Goal: Task Accomplishment & Management: Manage account settings

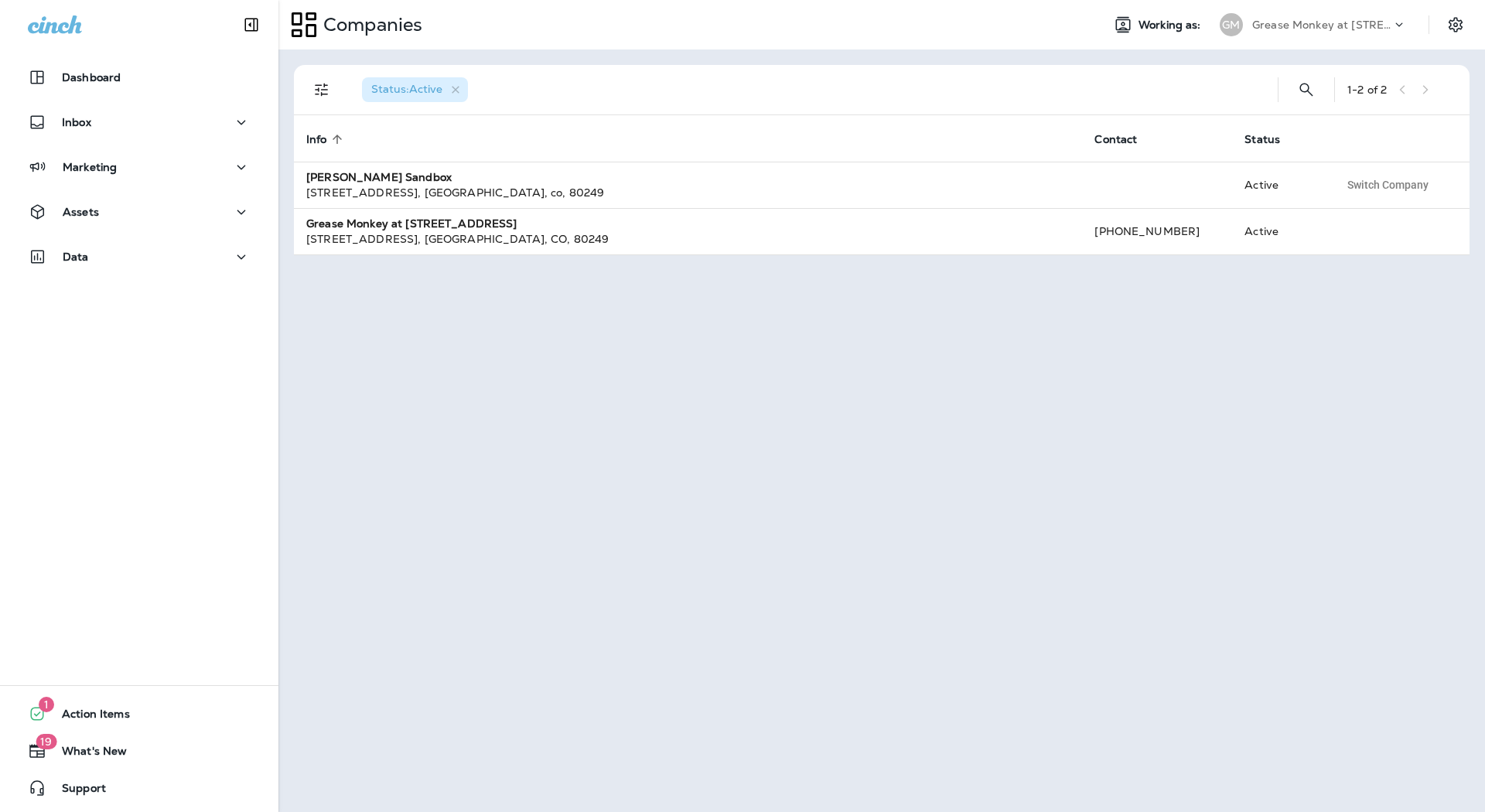
drag, startPoint x: 433, startPoint y: 392, endPoint x: 695, endPoint y: 716, distance: 416.7
click at [695, 716] on div "Status : Active 1 - 2 of 2 Info sorted ascending Contact Status [PERSON_NAME] S…" at bounding box center [881, 430] width 1207 height 763
click at [805, 480] on div "Status : Active 1 - 2 of 2 Info sorted ascending Contact Status [PERSON_NAME] S…" at bounding box center [881, 430] width 1207 height 763
click at [155, 136] on button "Inbox" at bounding box center [139, 123] width 248 height 31
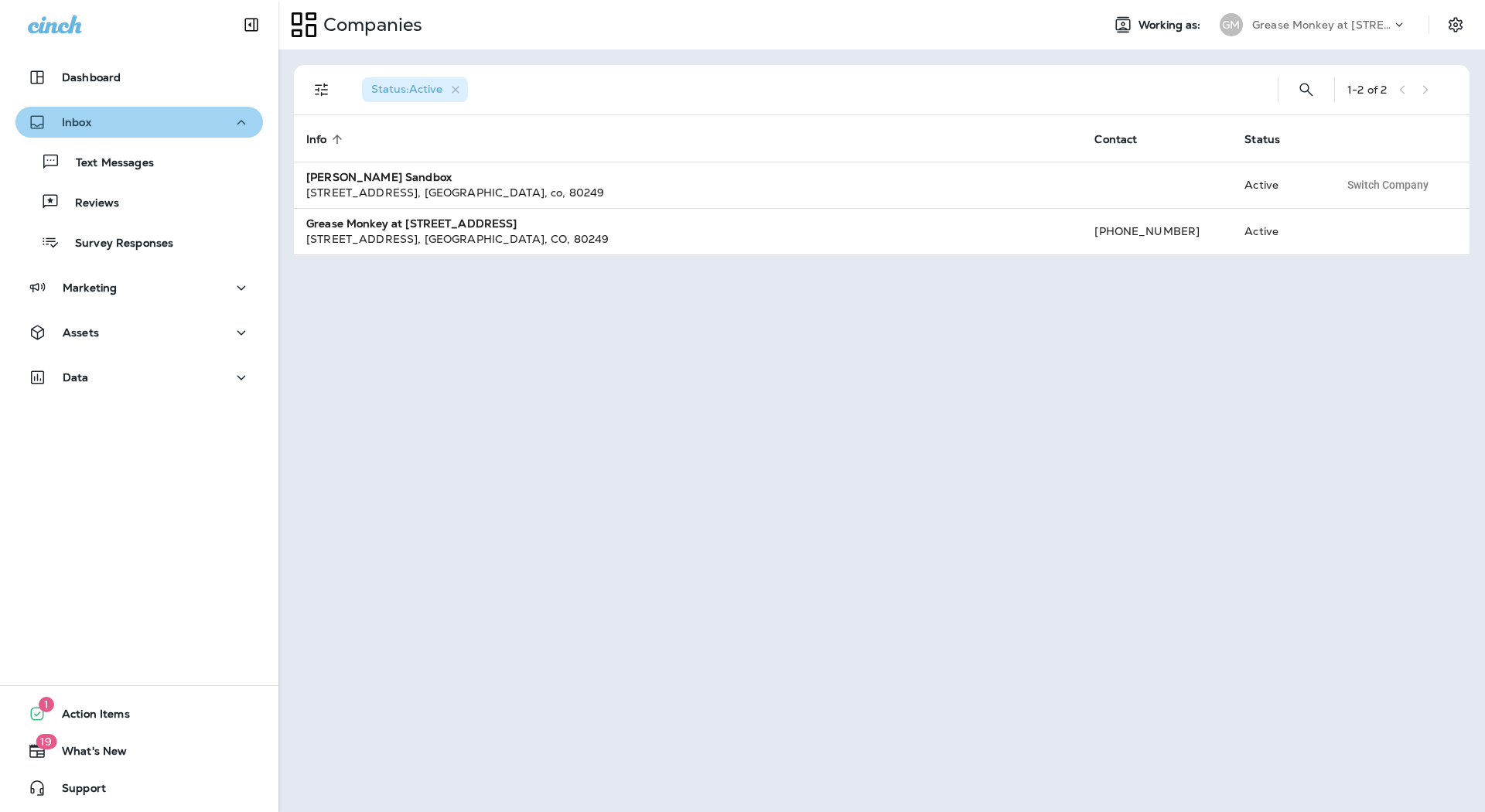
click at [155, 136] on button "Inbox" at bounding box center [139, 123] width 248 height 31
click at [157, 126] on div "Inbox" at bounding box center [139, 123] width 223 height 19
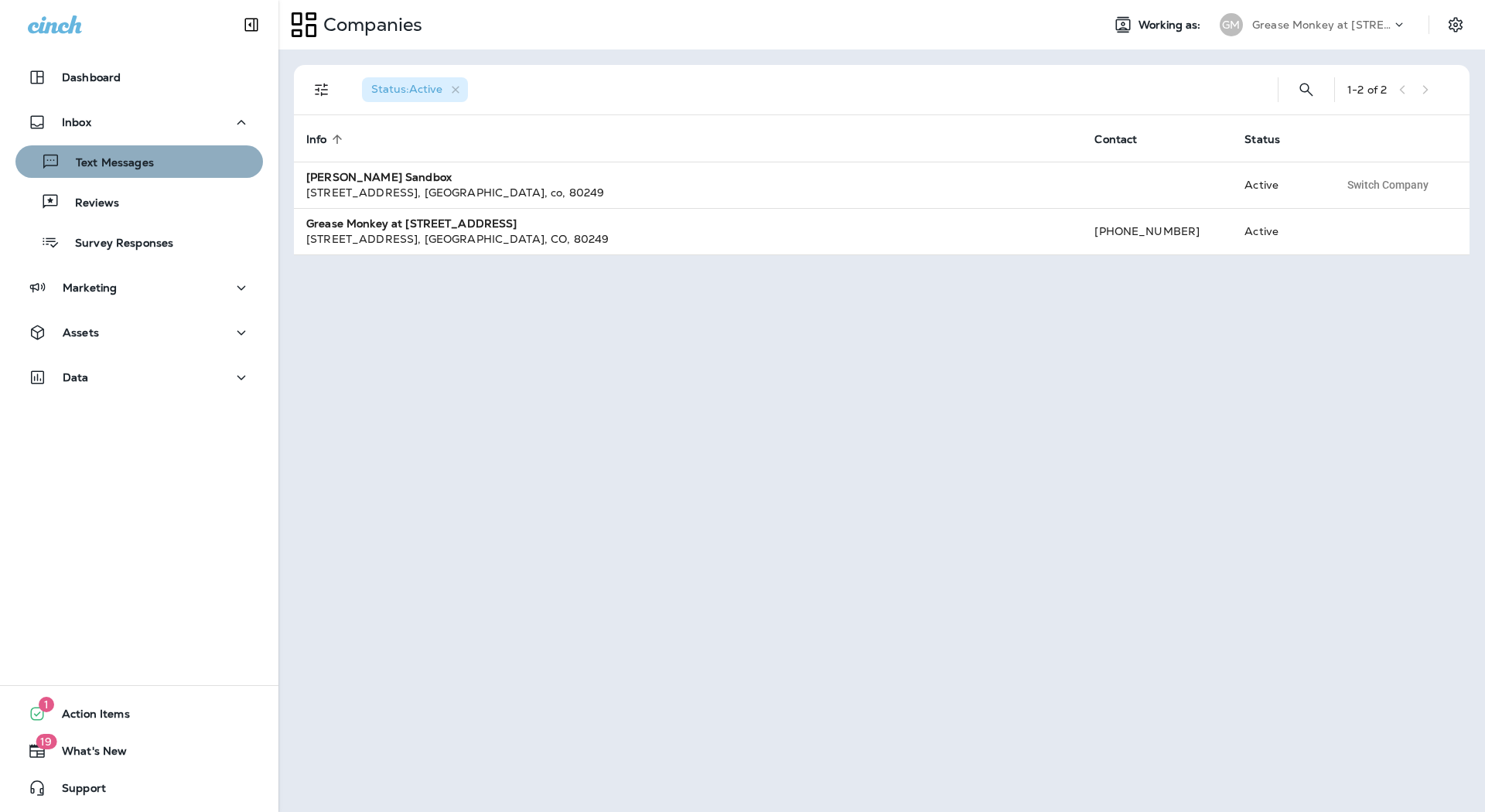
click at [173, 159] on div "Text Messages" at bounding box center [139, 162] width 235 height 23
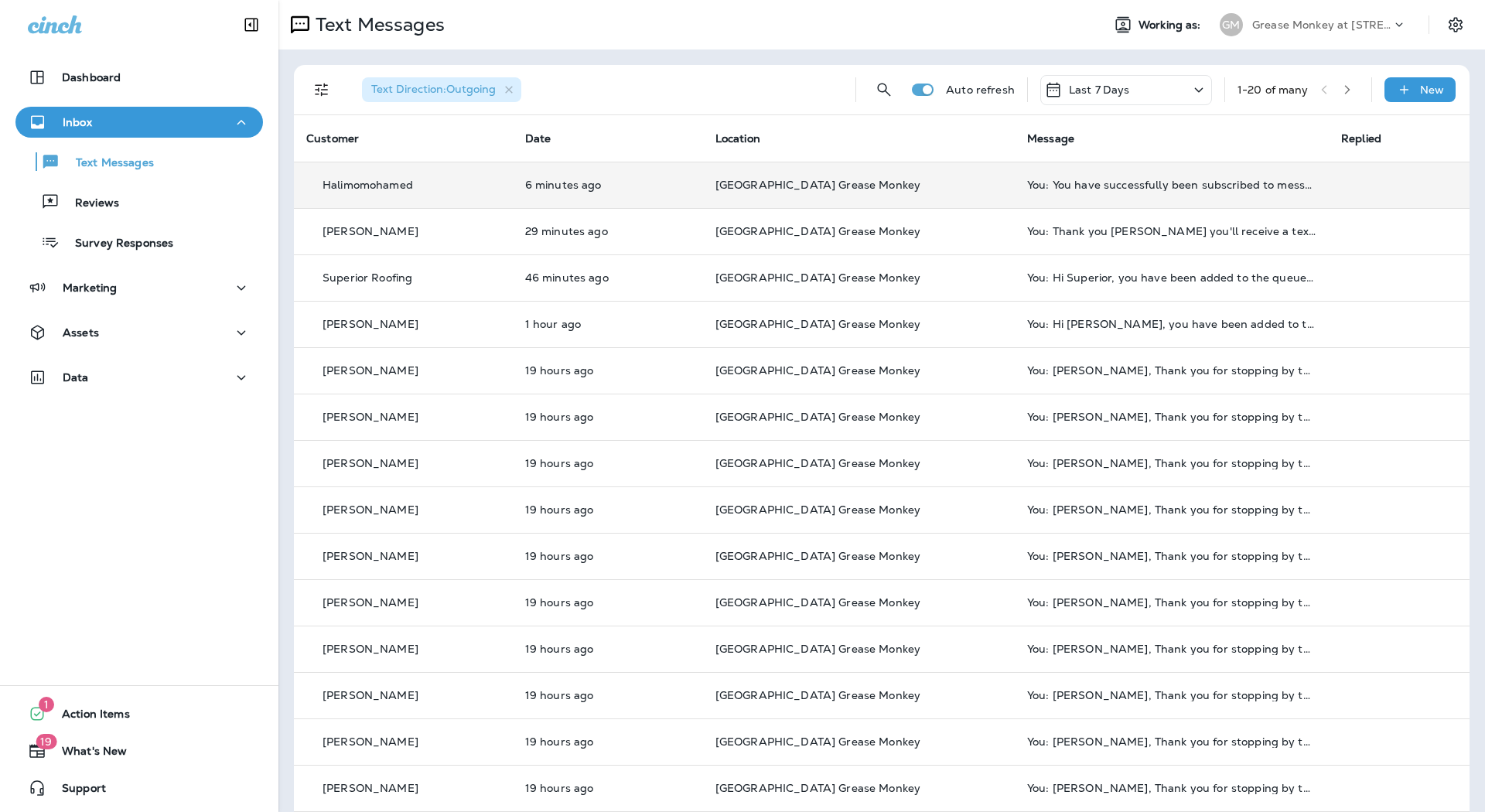
click at [611, 198] on td "6 minutes ago" at bounding box center [608, 185] width 190 height 47
click at [648, 181] on p "6 minutes ago" at bounding box center [608, 185] width 166 height 12
click at [648, 181] on div at bounding box center [820, 406] width 1485 height 812
click at [399, 174] on td "Halimomohamed" at bounding box center [403, 185] width 219 height 47
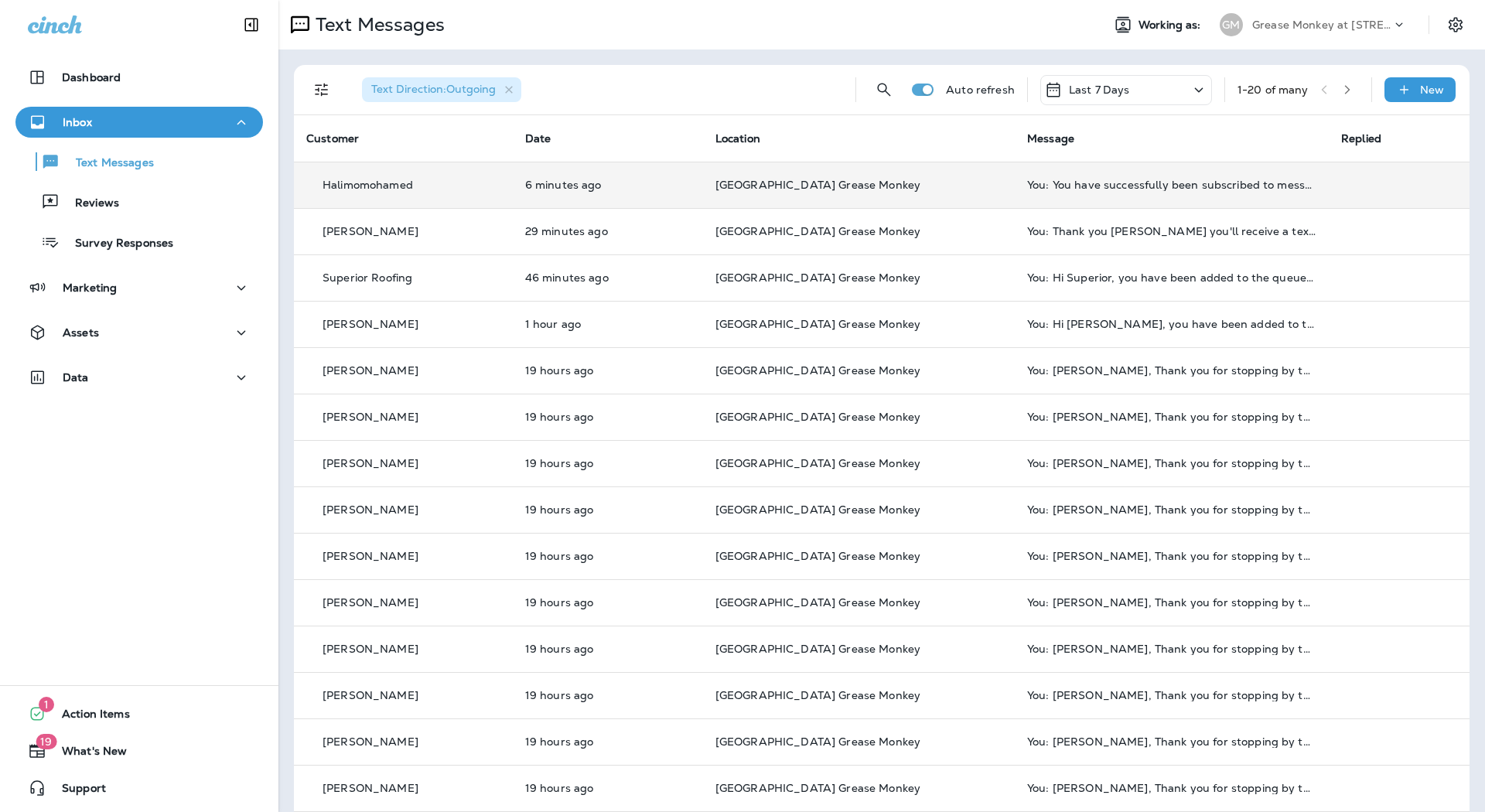
click at [461, 184] on div "Halimomohamed" at bounding box center [403, 185] width 194 height 16
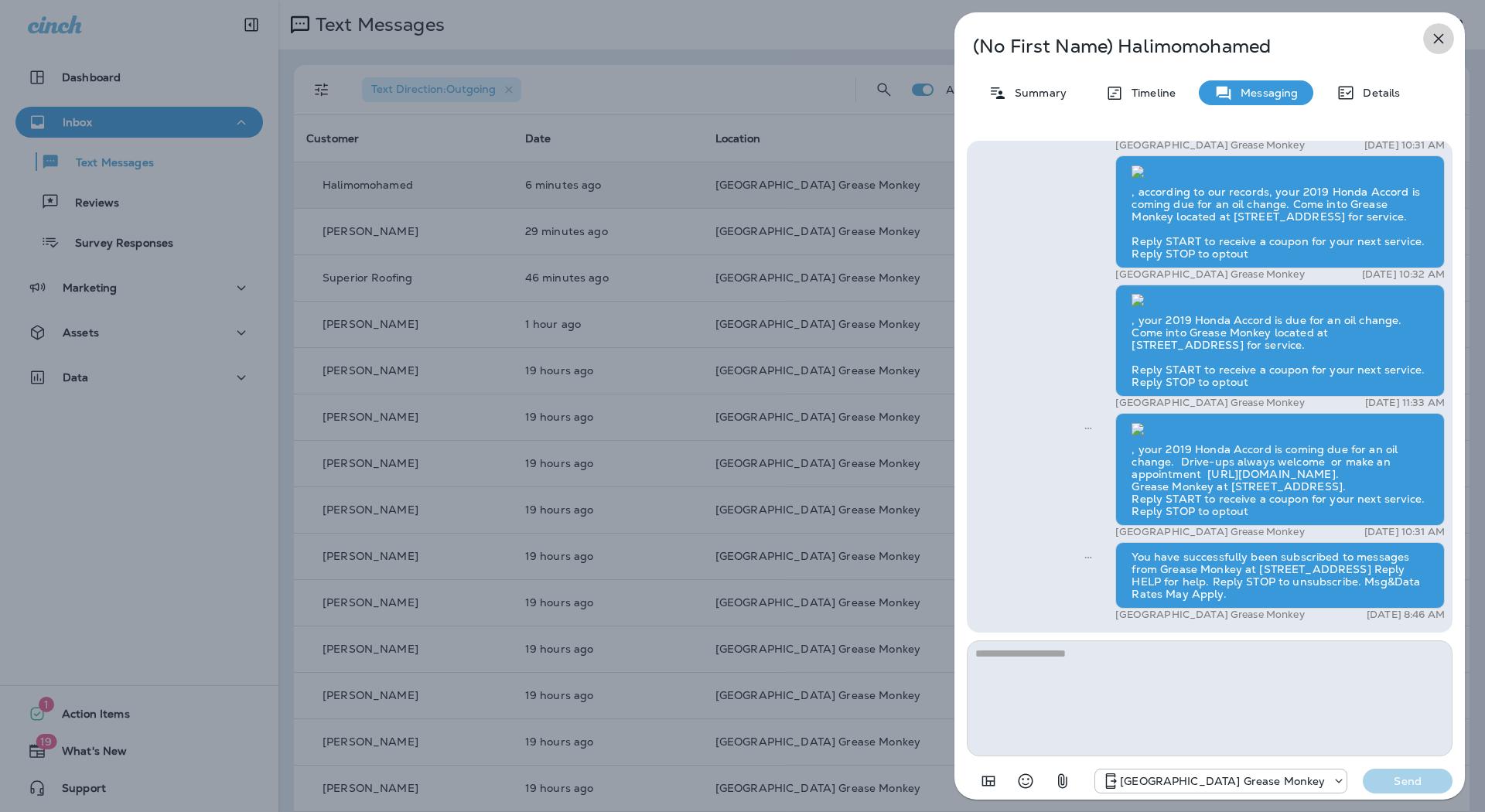
click at [1431, 34] on icon "button" at bounding box center [1438, 38] width 18 height 18
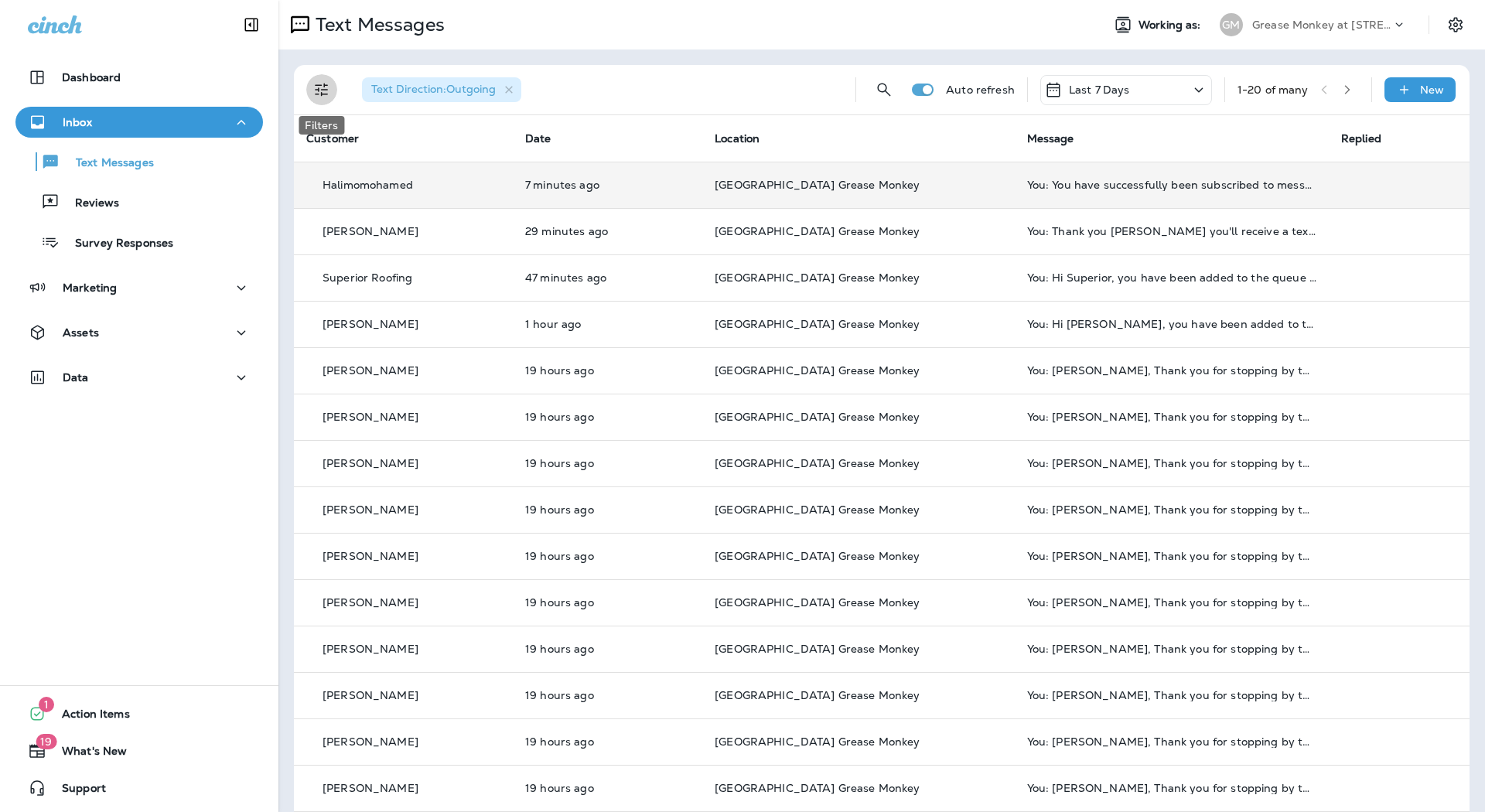
click at [314, 86] on icon "Filters" at bounding box center [321, 89] width 18 height 18
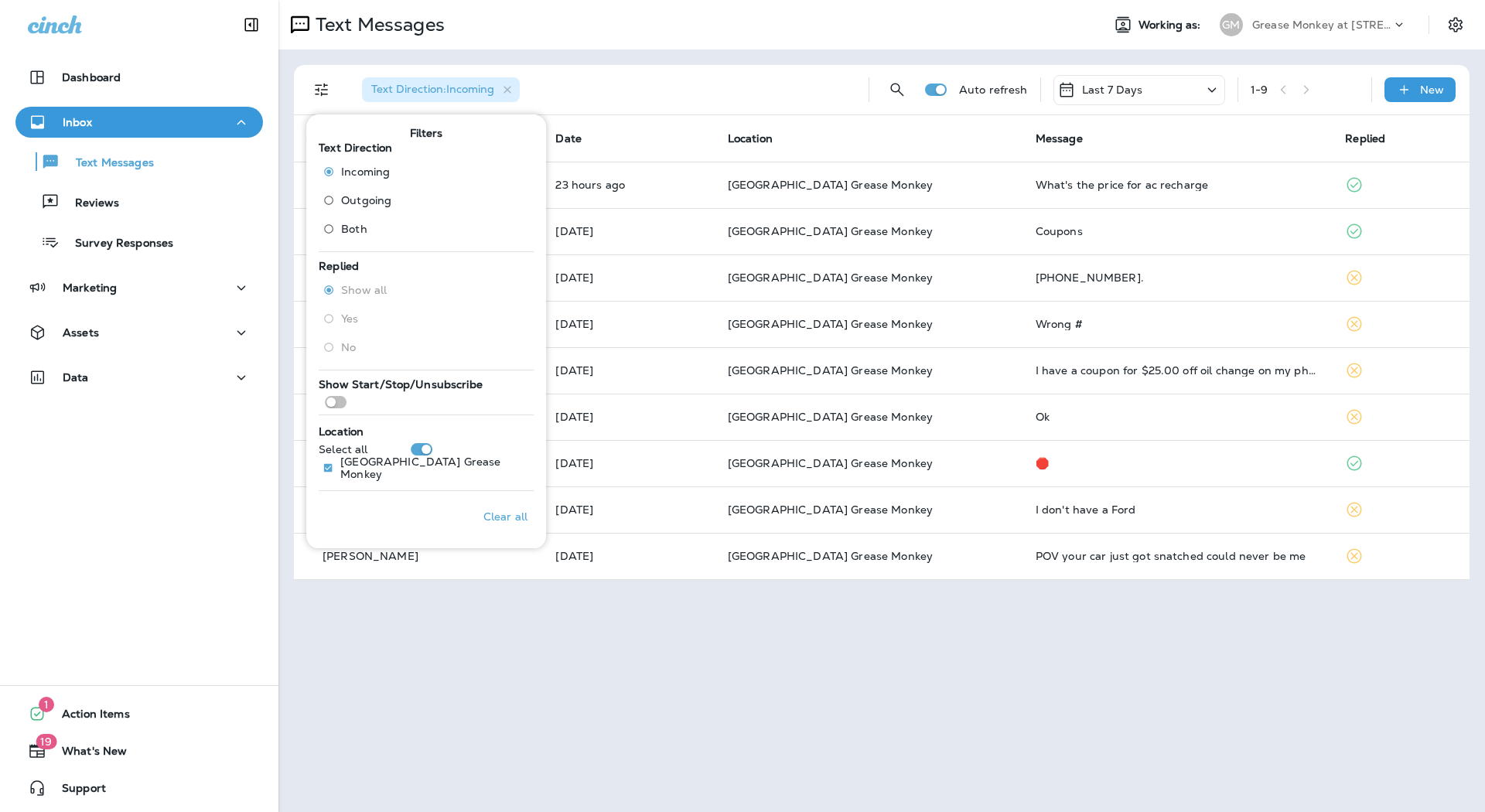
click at [638, 86] on div "Text Direction : Incoming" at bounding box center [603, 89] width 507 height 49
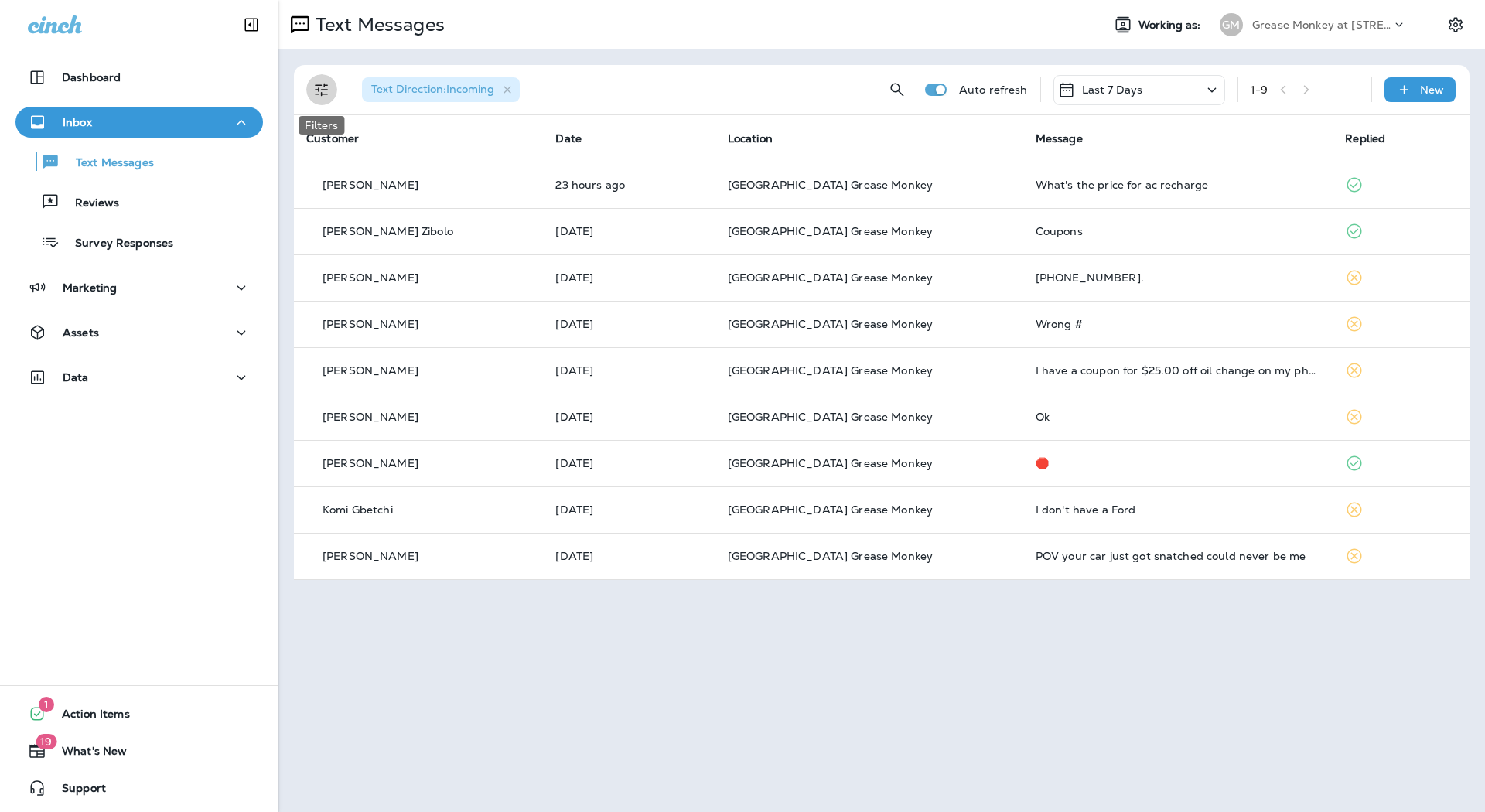
click at [318, 101] on button "Filters" at bounding box center [322, 90] width 31 height 31
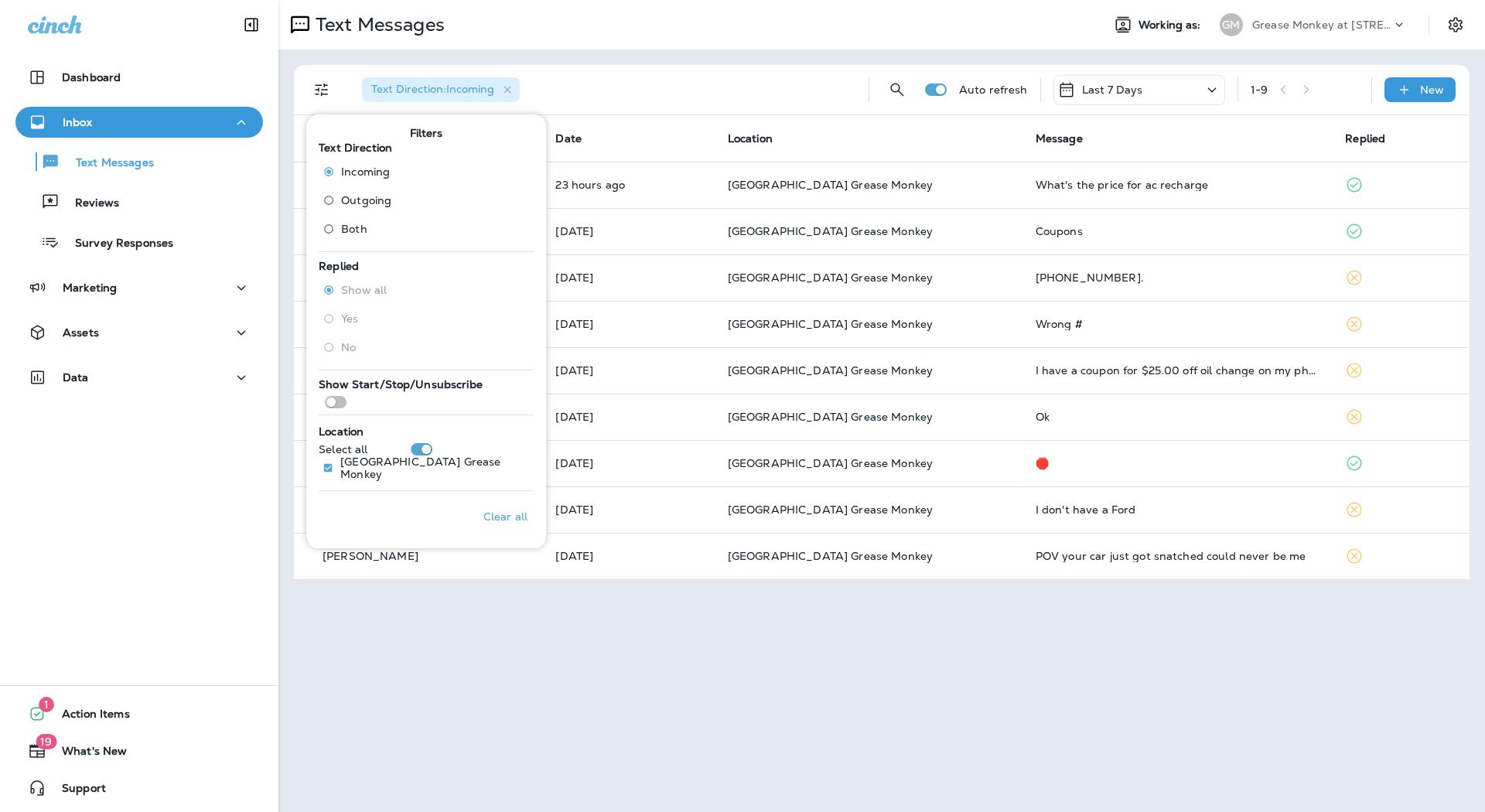
click at [361, 199] on span "Outgoing" at bounding box center [366, 200] width 50 height 12
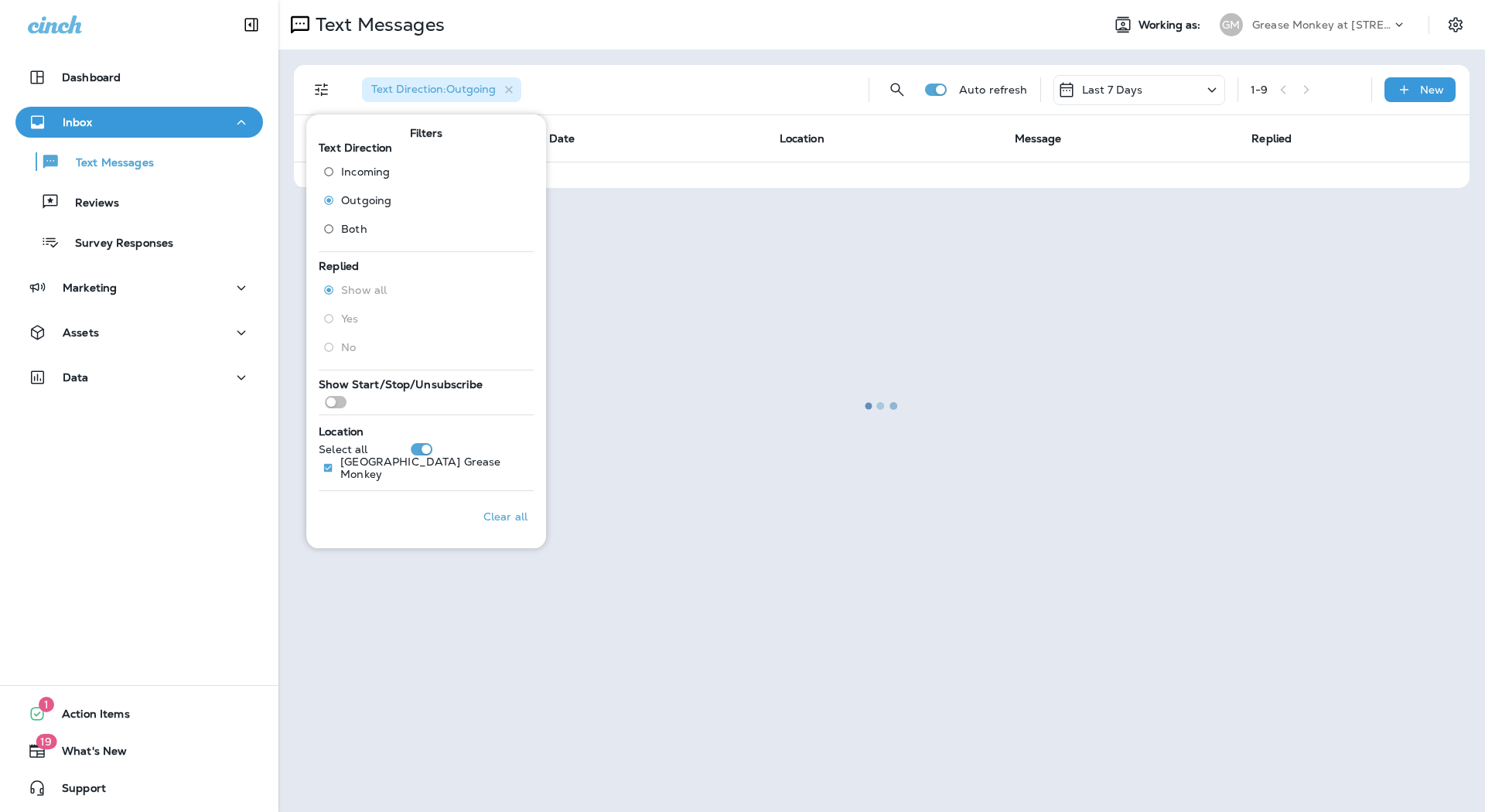
click at [898, 97] on div at bounding box center [881, 406] width 1203 height 809
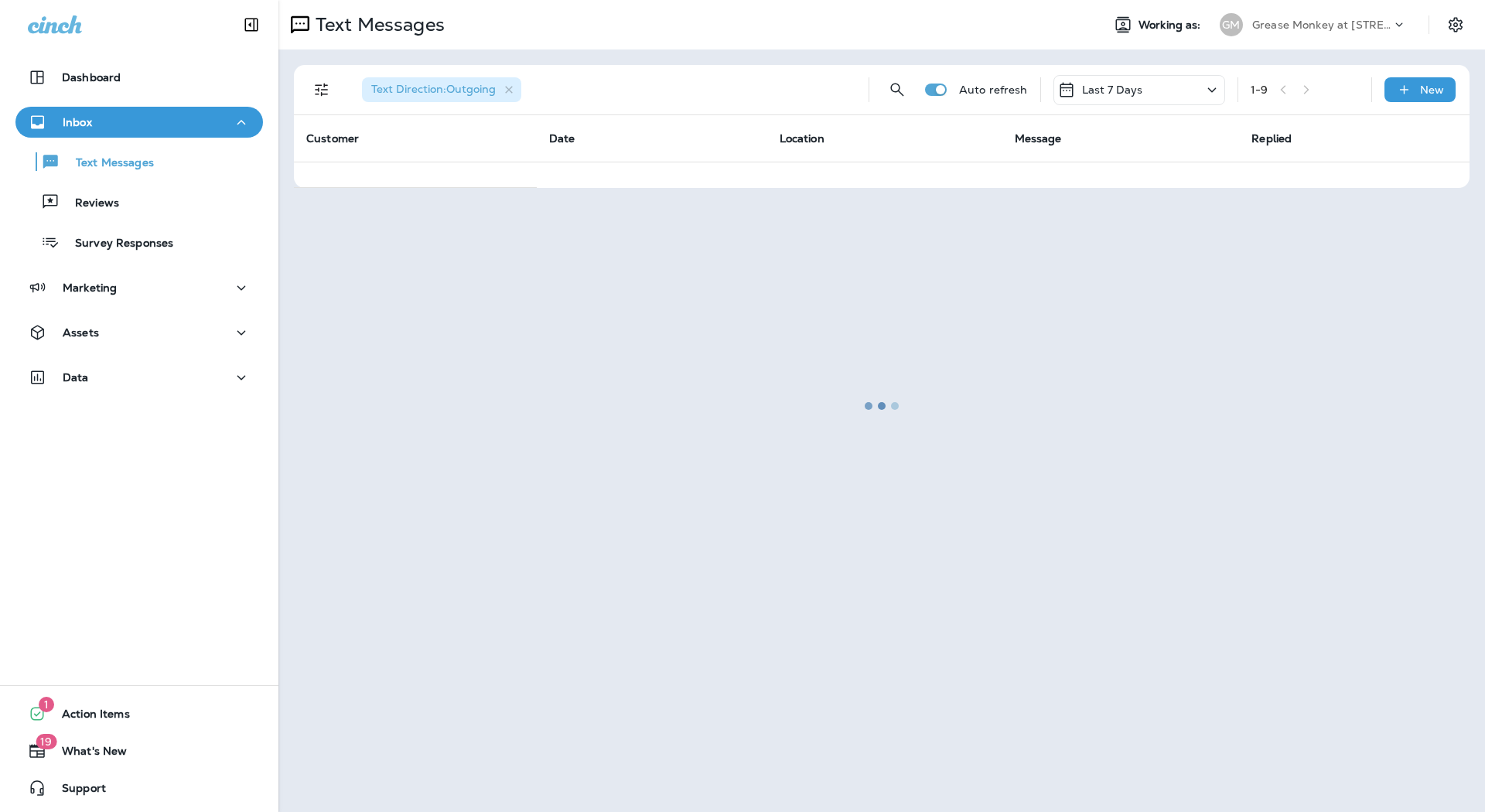
click at [901, 92] on div at bounding box center [881, 406] width 1203 height 809
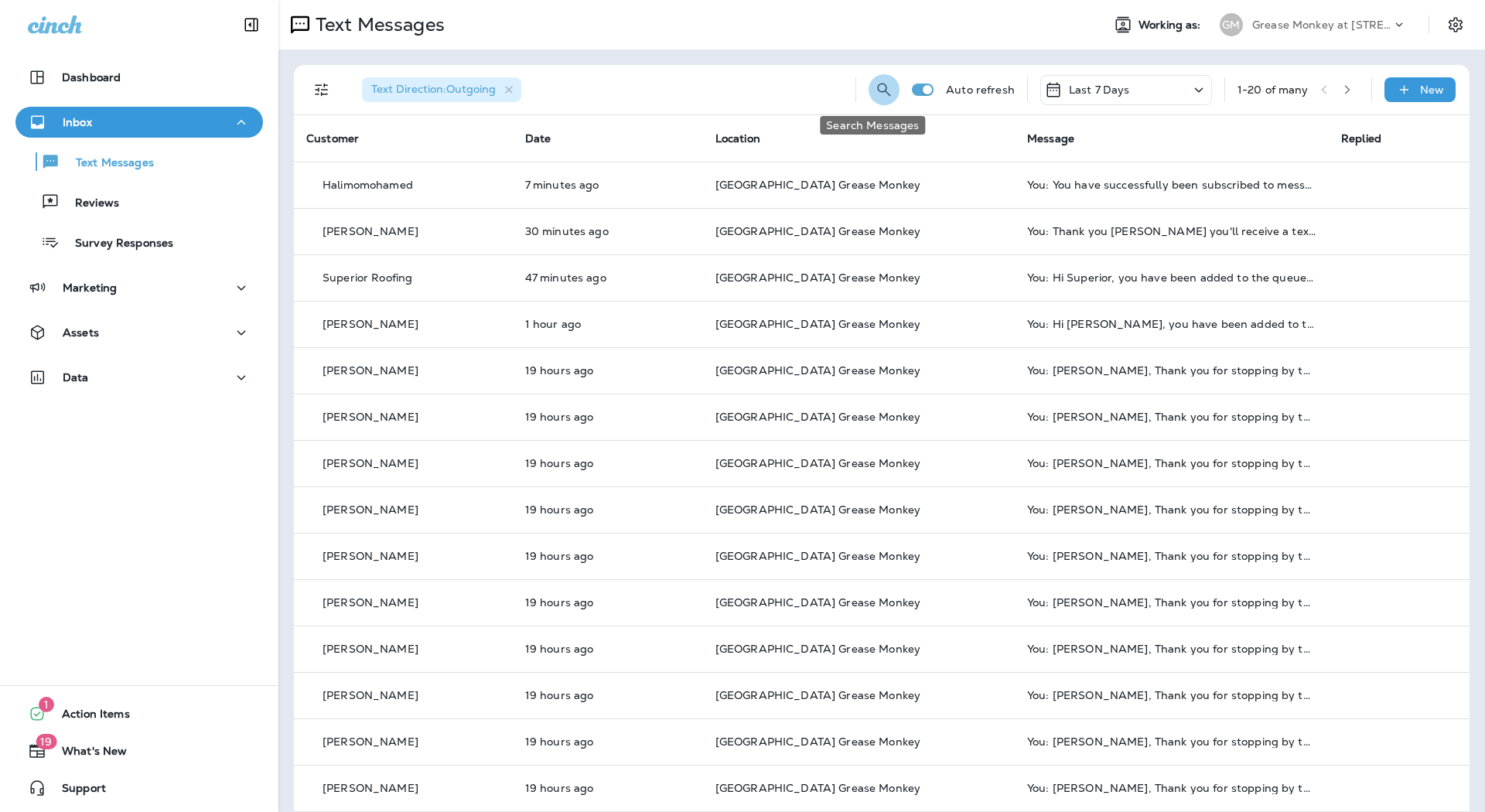
click at [875, 91] on icon "Search Messages" at bounding box center [884, 89] width 18 height 18
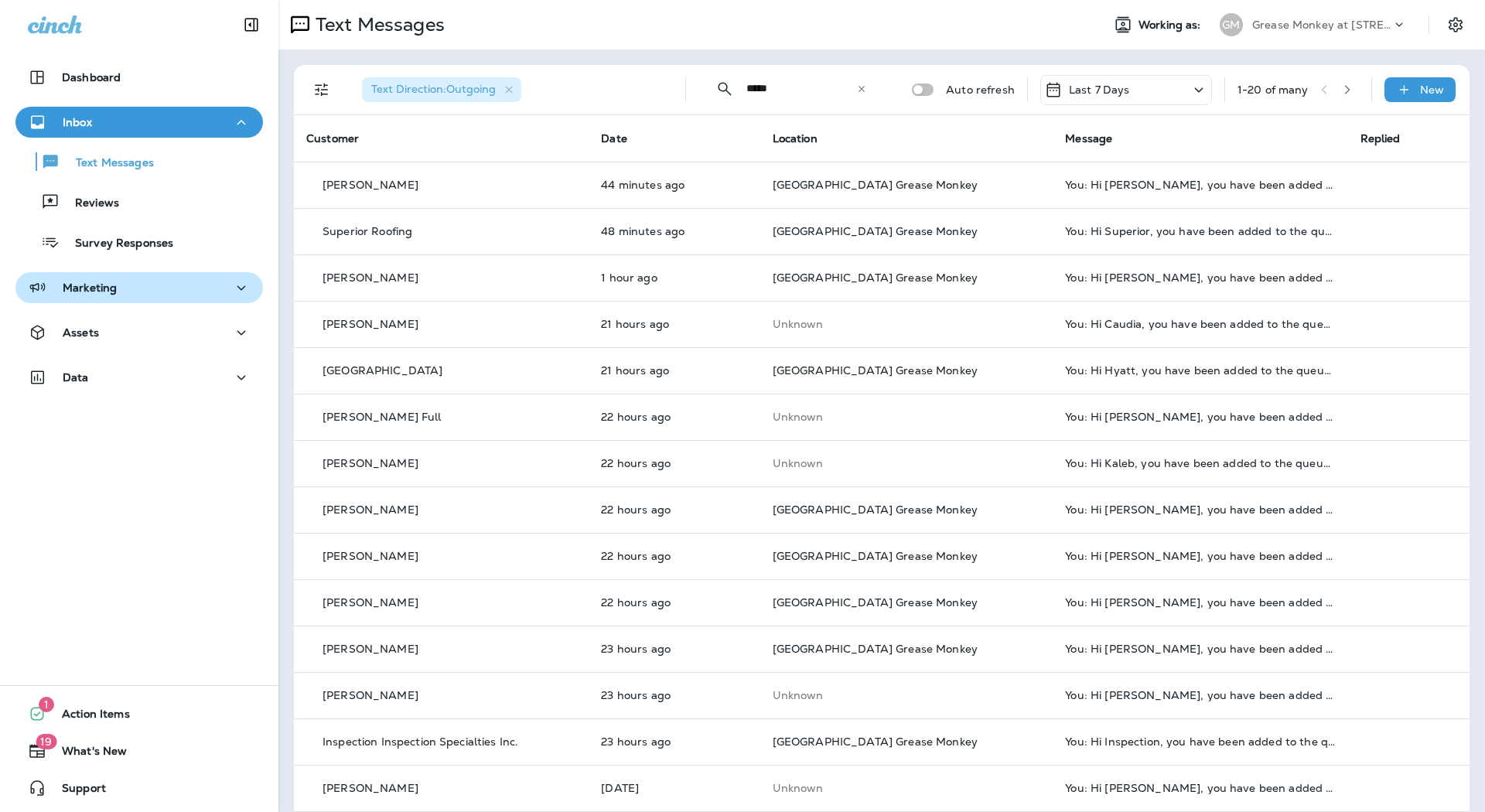
type input "*****"
click at [129, 280] on div "Marketing" at bounding box center [139, 288] width 223 height 19
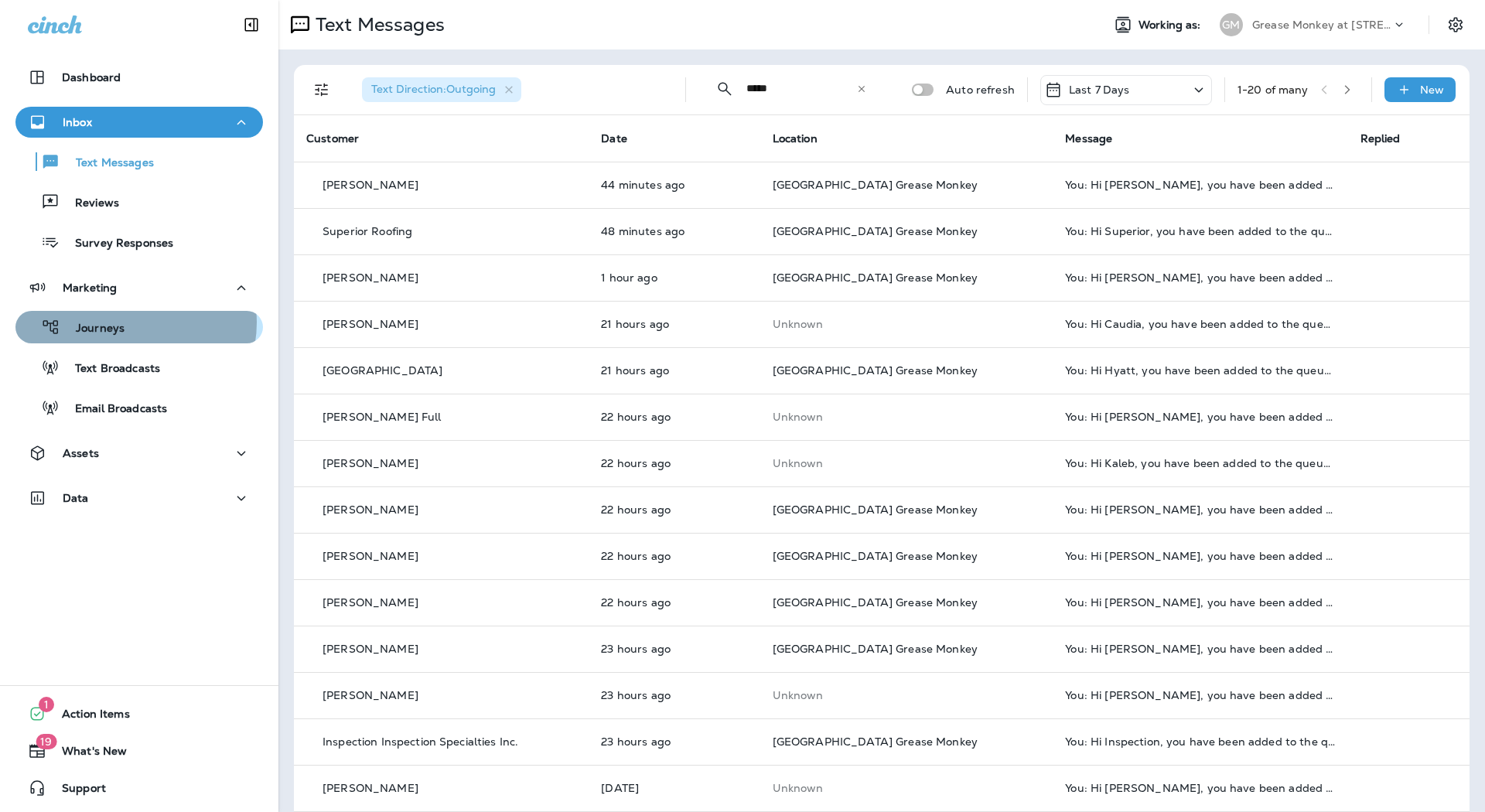
click at [132, 322] on div "Journeys" at bounding box center [139, 327] width 235 height 23
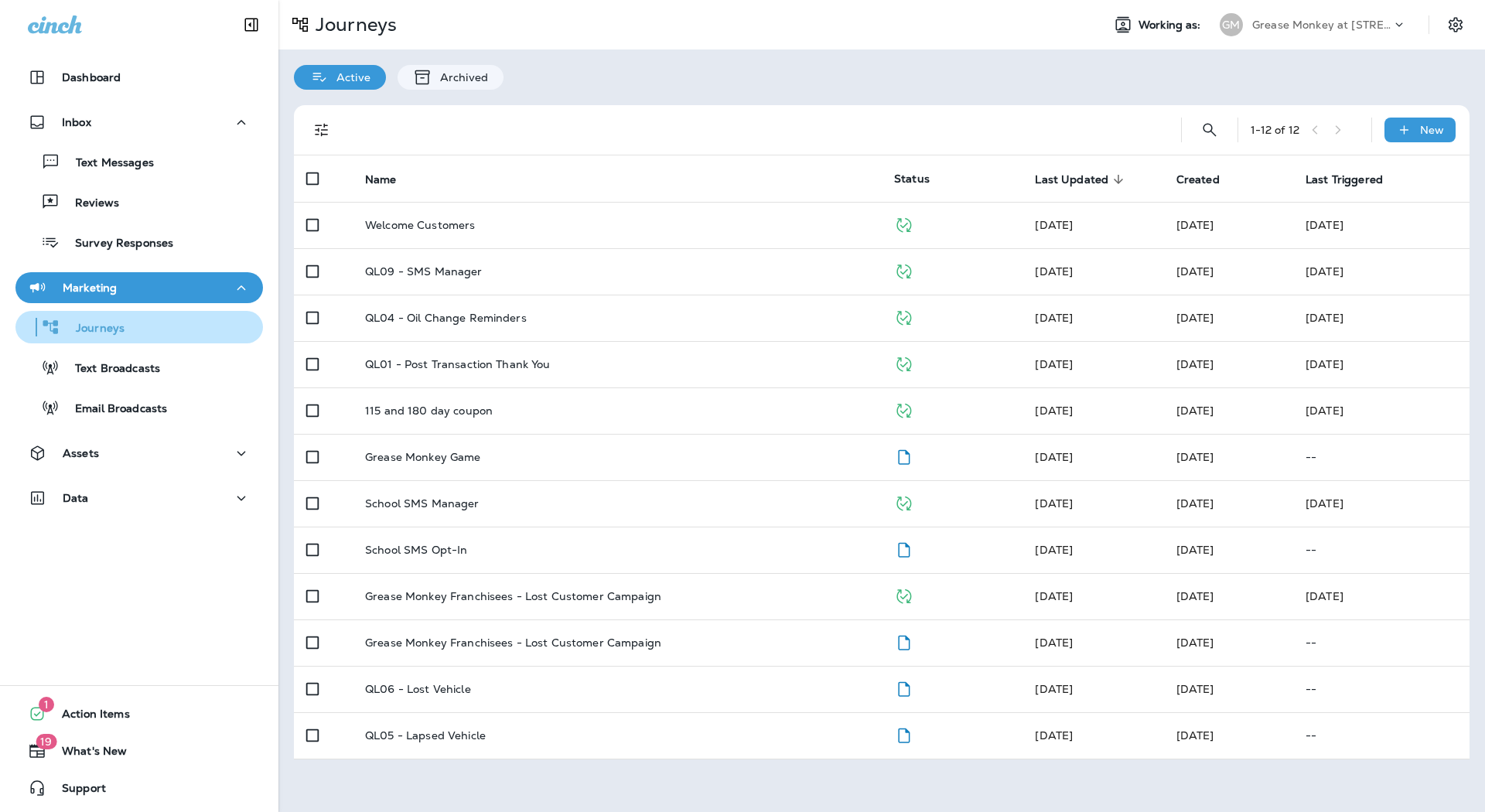
click at [155, 325] on div "Journeys" at bounding box center [139, 327] width 235 height 23
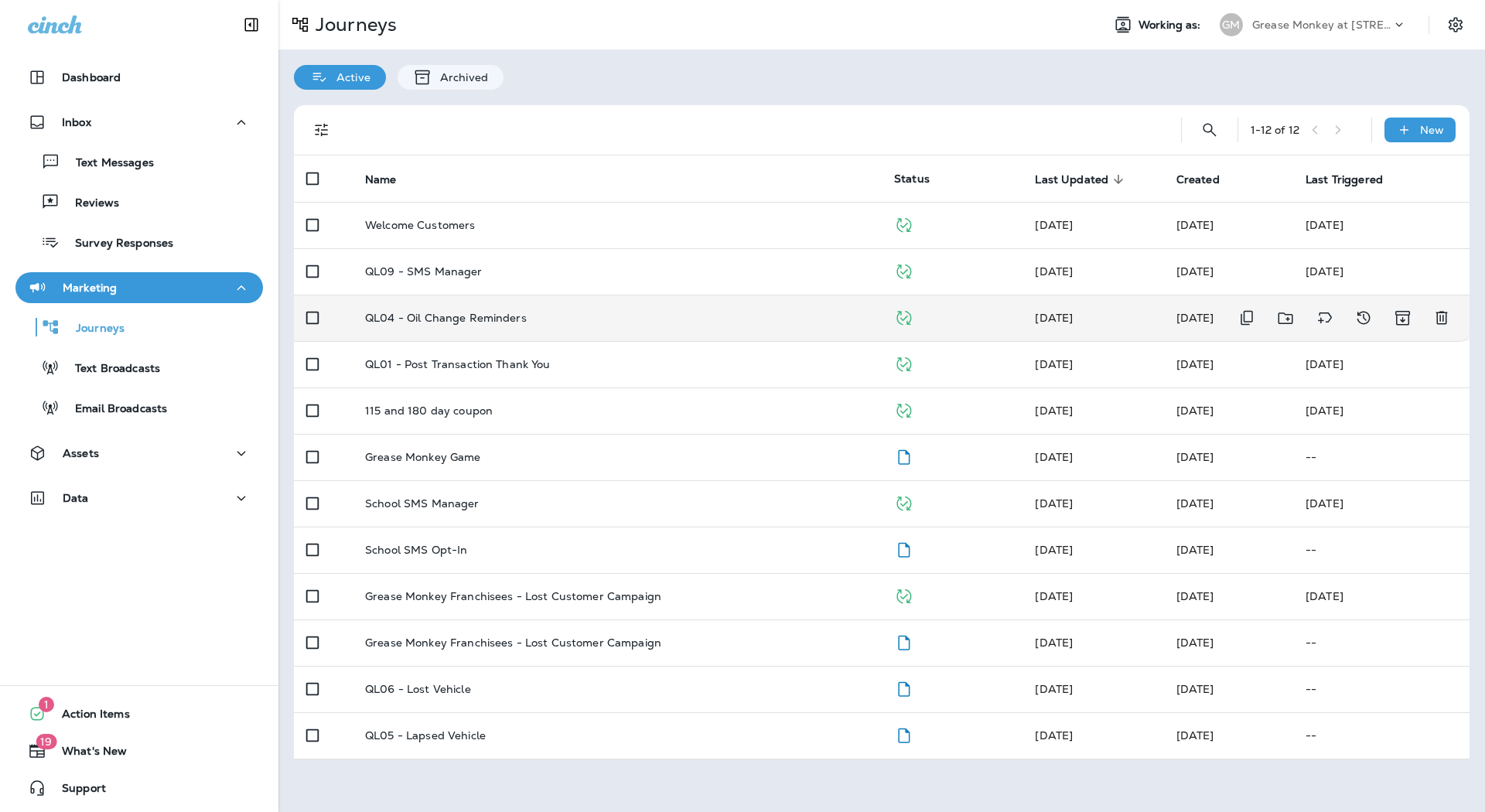
click at [428, 314] on p "QL04 - Oil Change Reminders" at bounding box center [446, 318] width 162 height 12
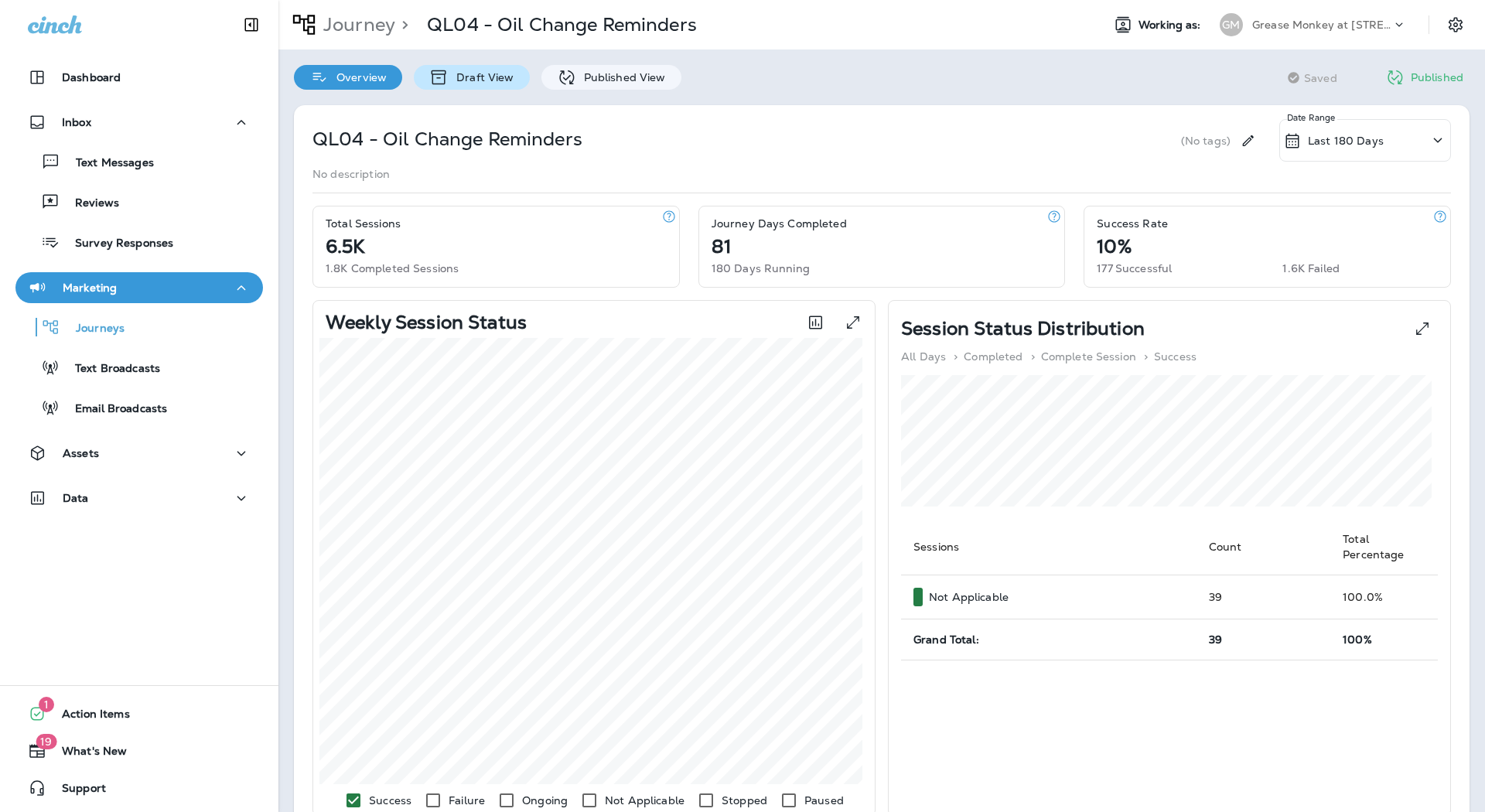
click at [492, 77] on p "Draft View" at bounding box center [480, 77] width 65 height 12
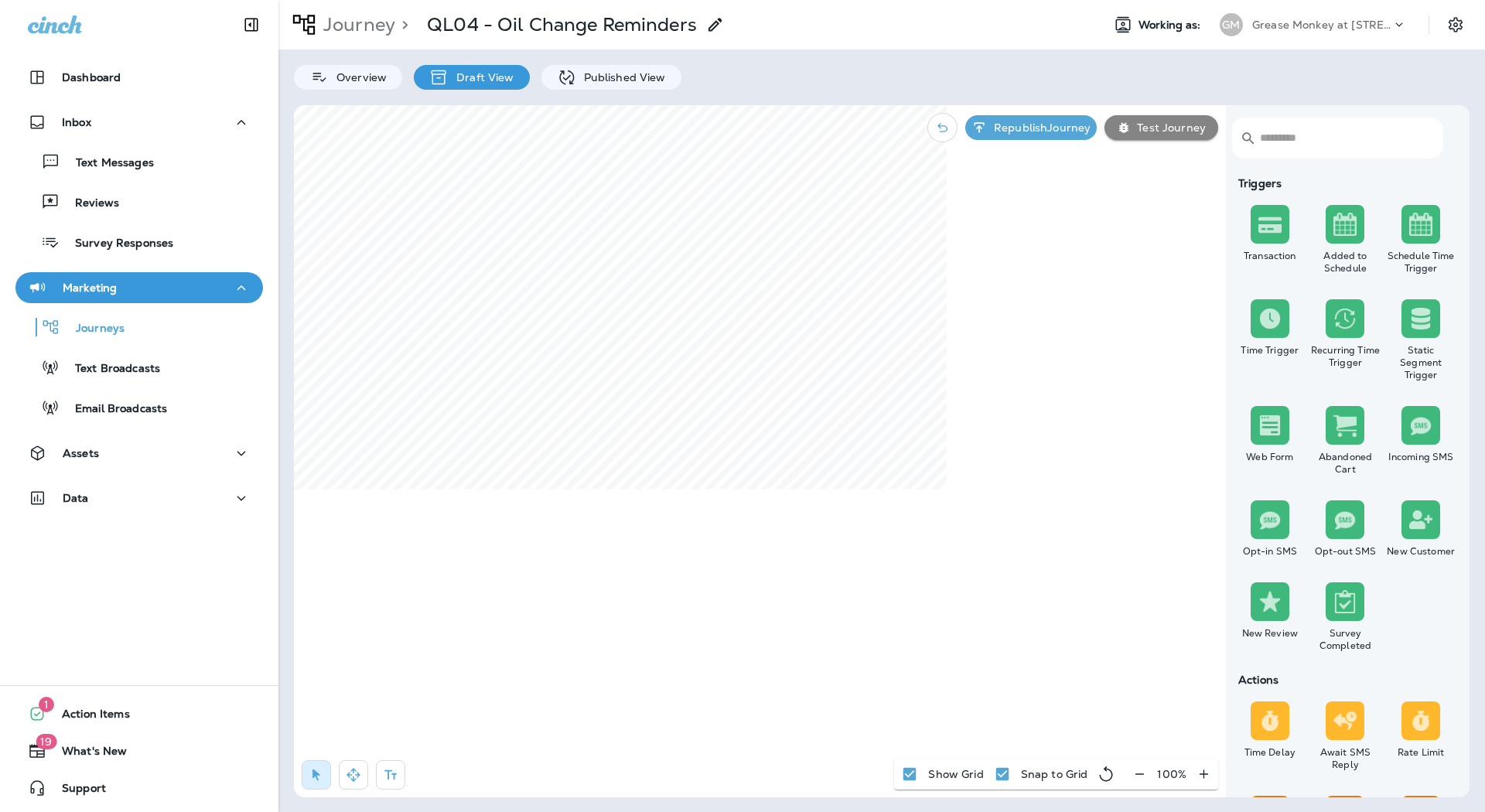
click at [498, 76] on p "Draft View" at bounding box center [480, 77] width 65 height 12
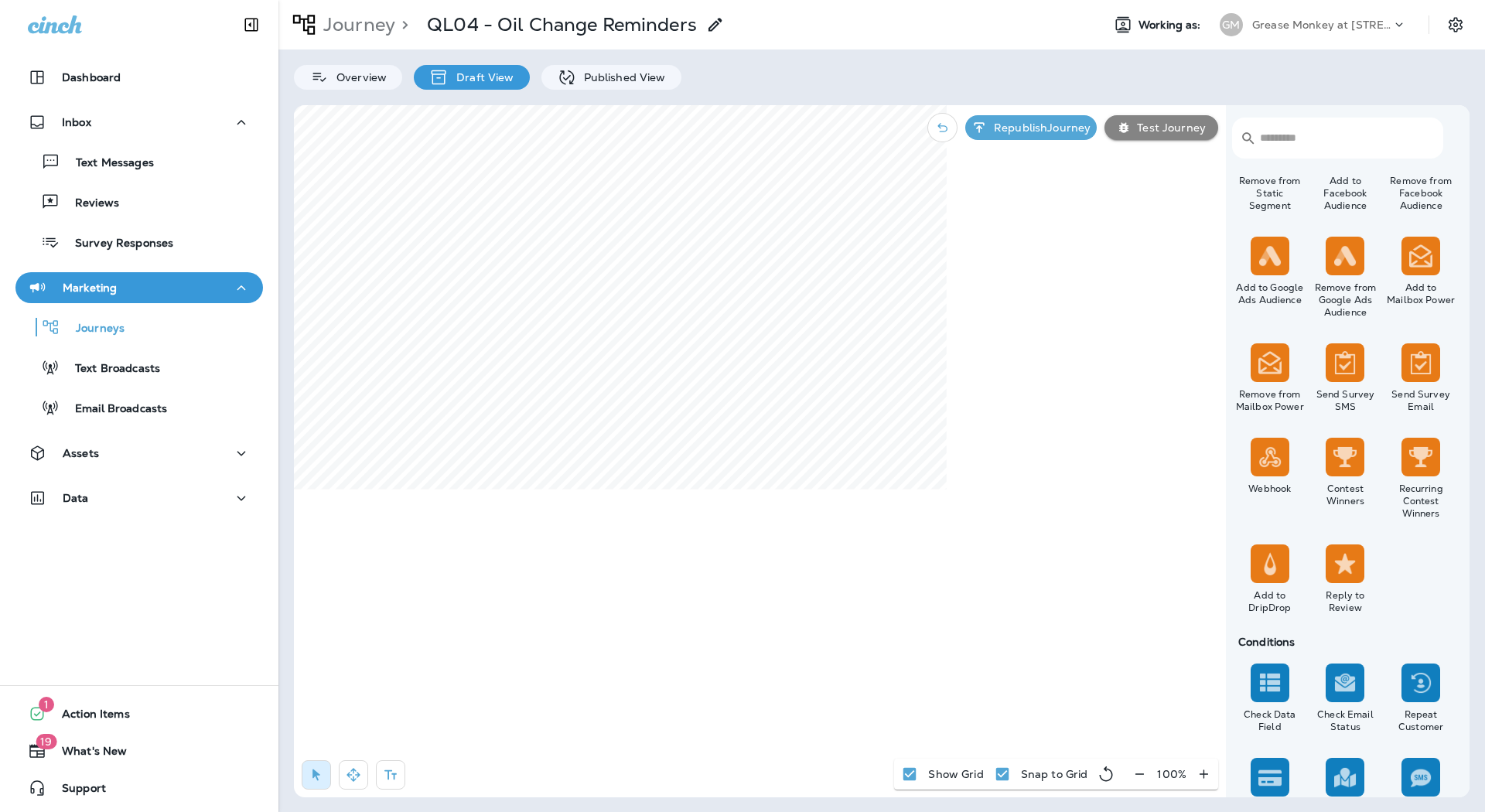
scroll to position [919, 0]
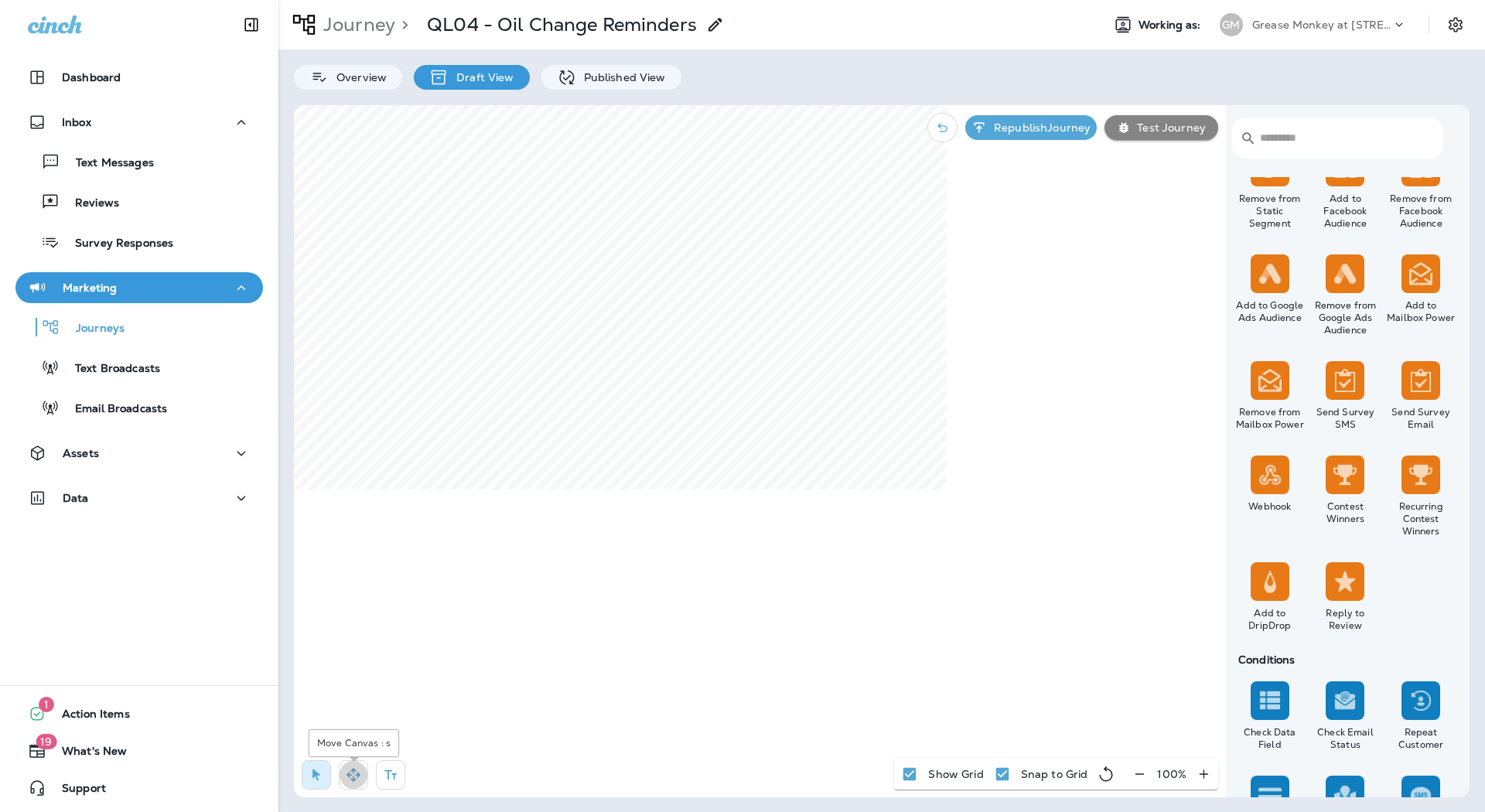
click at [365, 776] on button "button" at bounding box center [353, 775] width 29 height 29
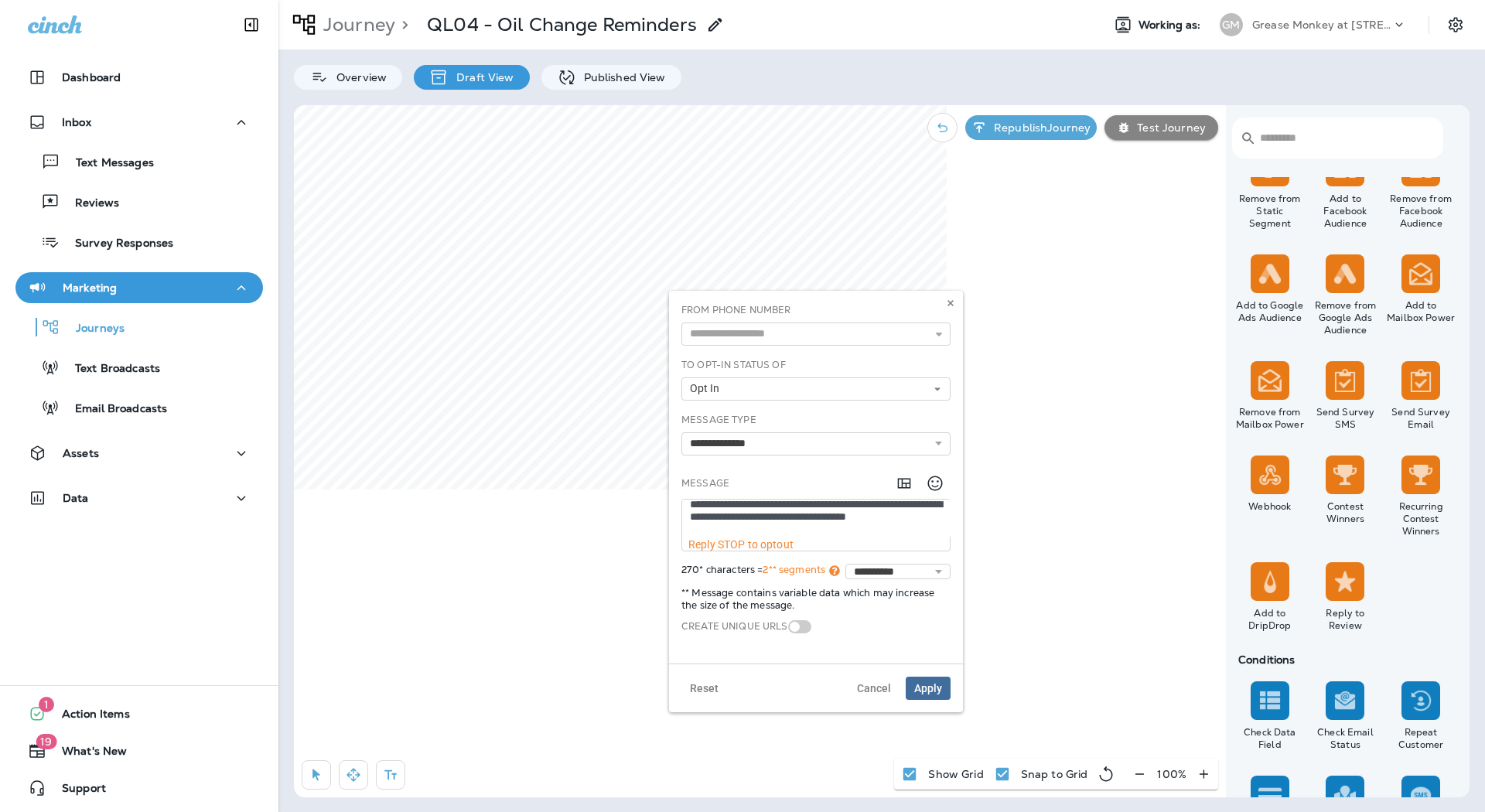
scroll to position [0, 0]
click at [866, 677] on button "Cancel" at bounding box center [873, 688] width 51 height 23
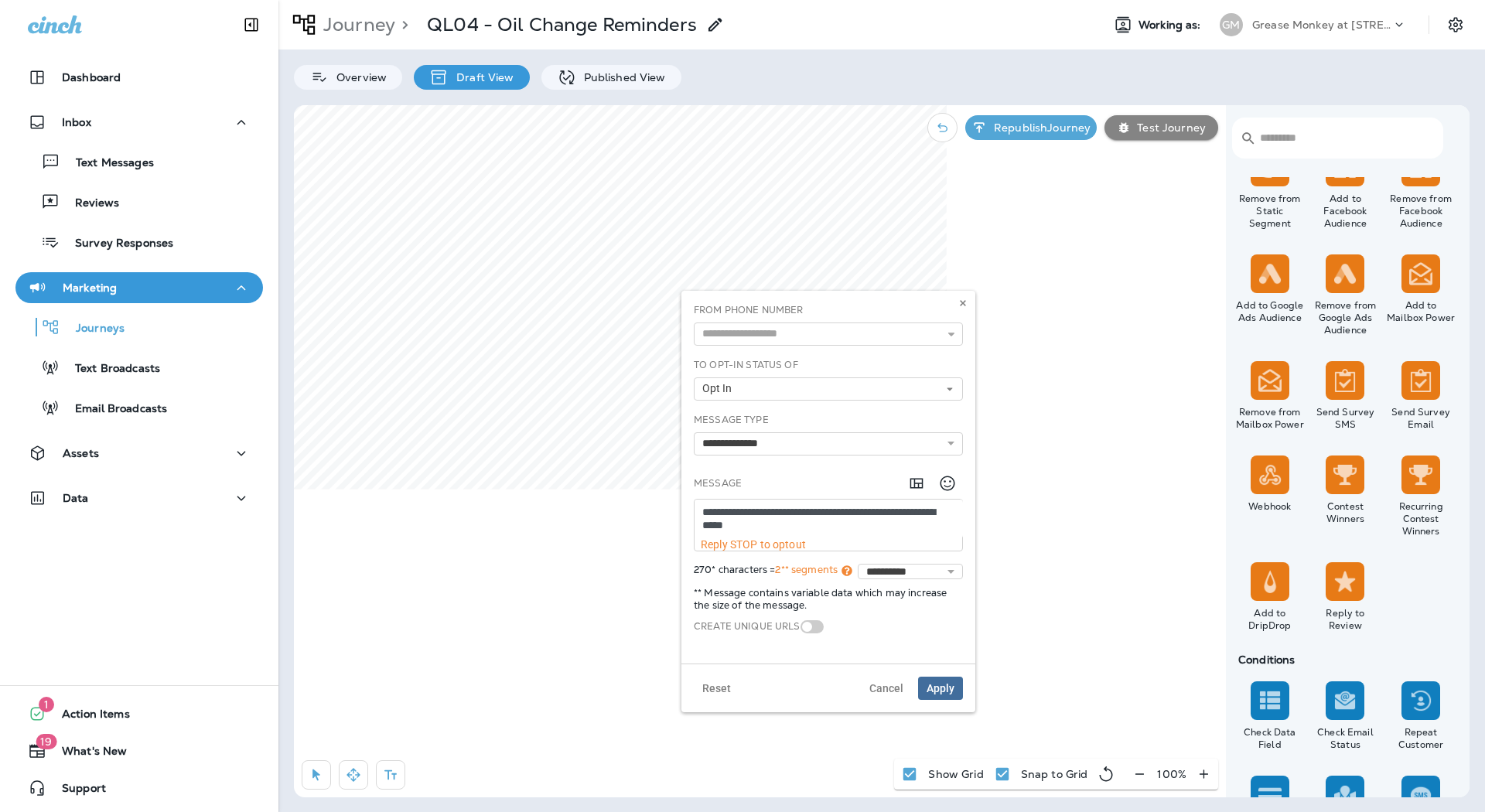
scroll to position [91, 0]
click at [962, 306] on icon at bounding box center [962, 303] width 10 height 10
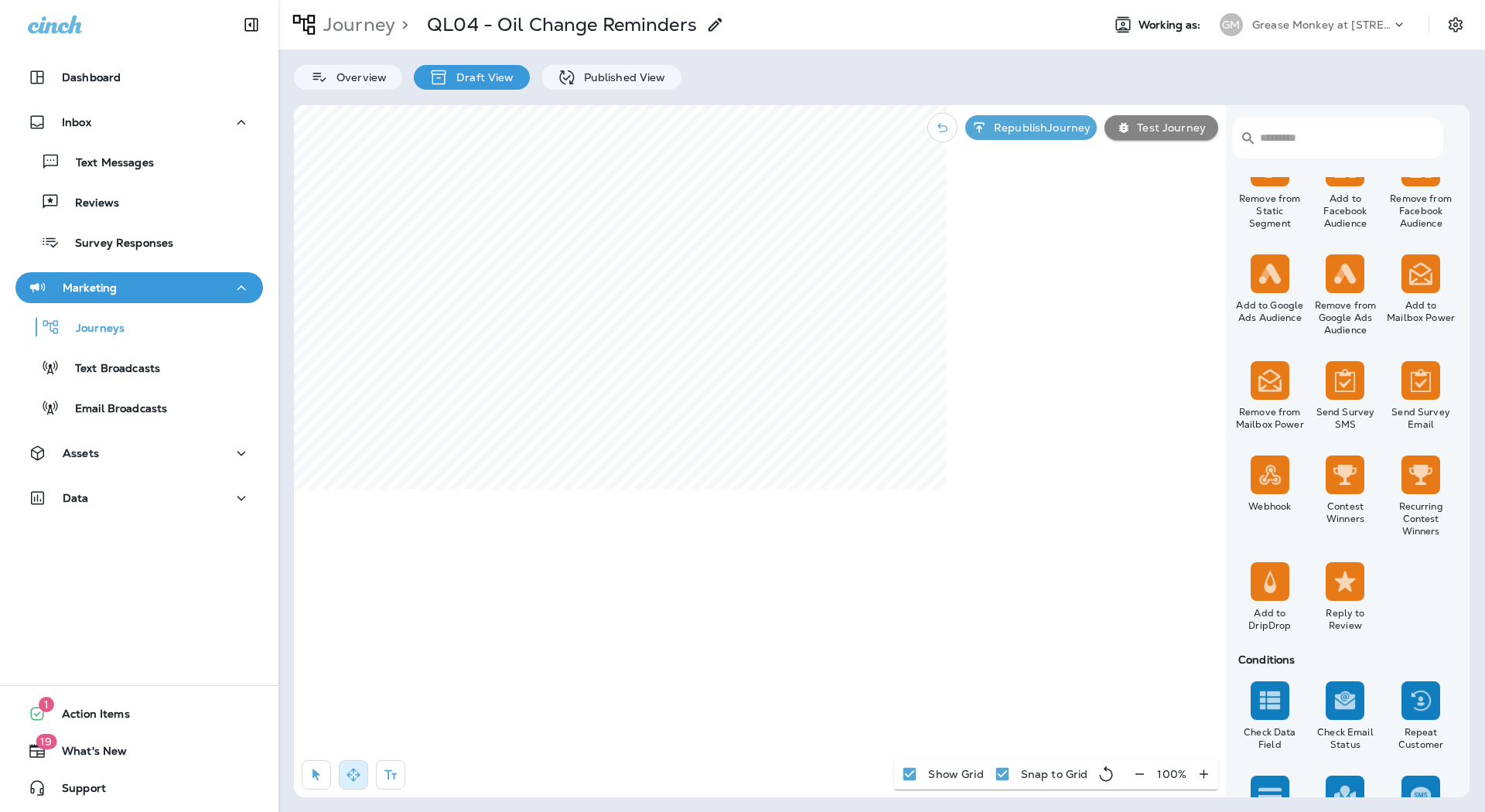
click at [1011, 140] on div "​ ​ Triggers Transaction Added to Schedule Schedule Time Trigger Time Trigger R…" at bounding box center [881, 451] width 1176 height 692
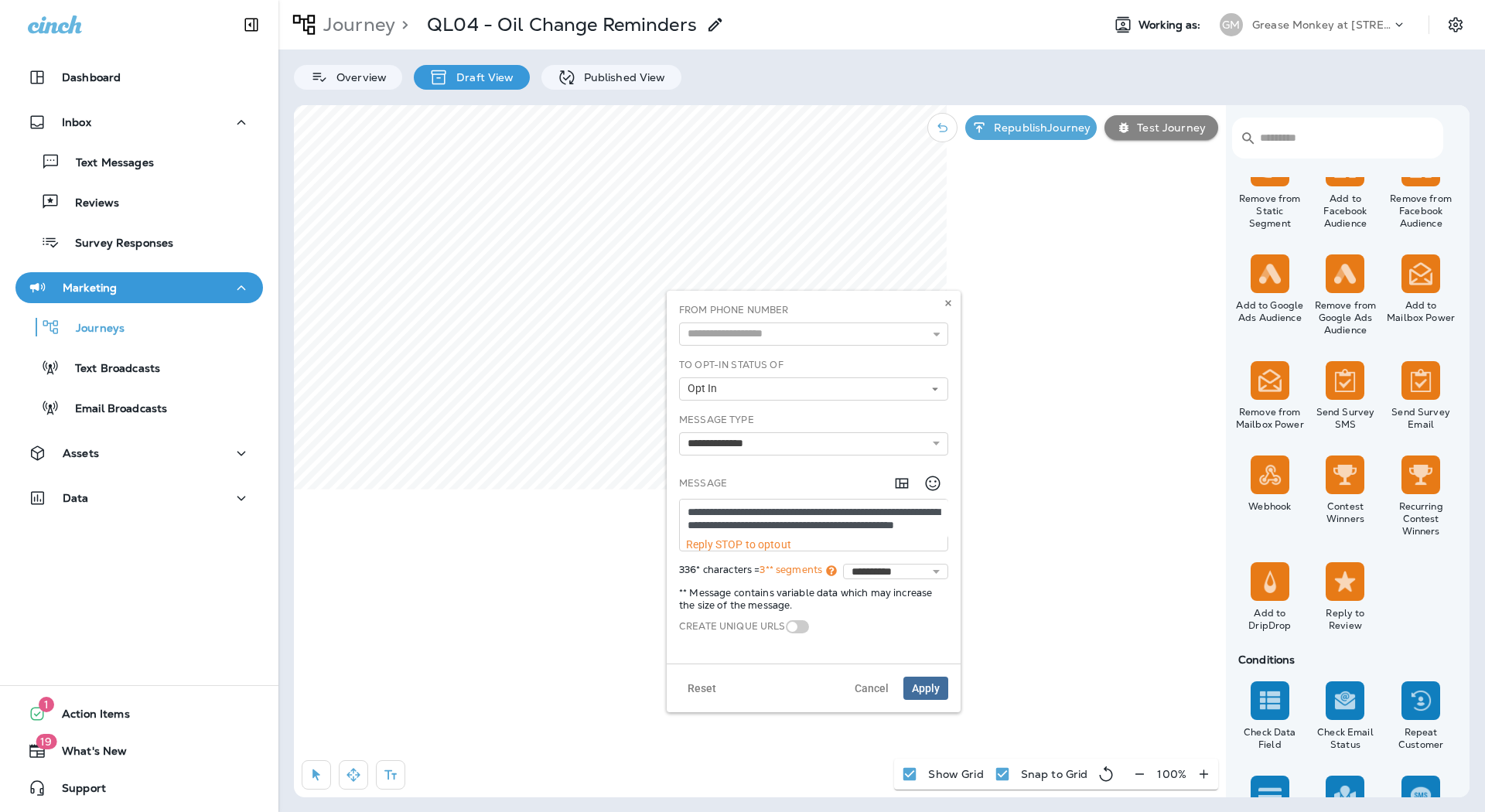
scroll to position [103, 0]
